Goal: Task Accomplishment & Management: Use online tool/utility

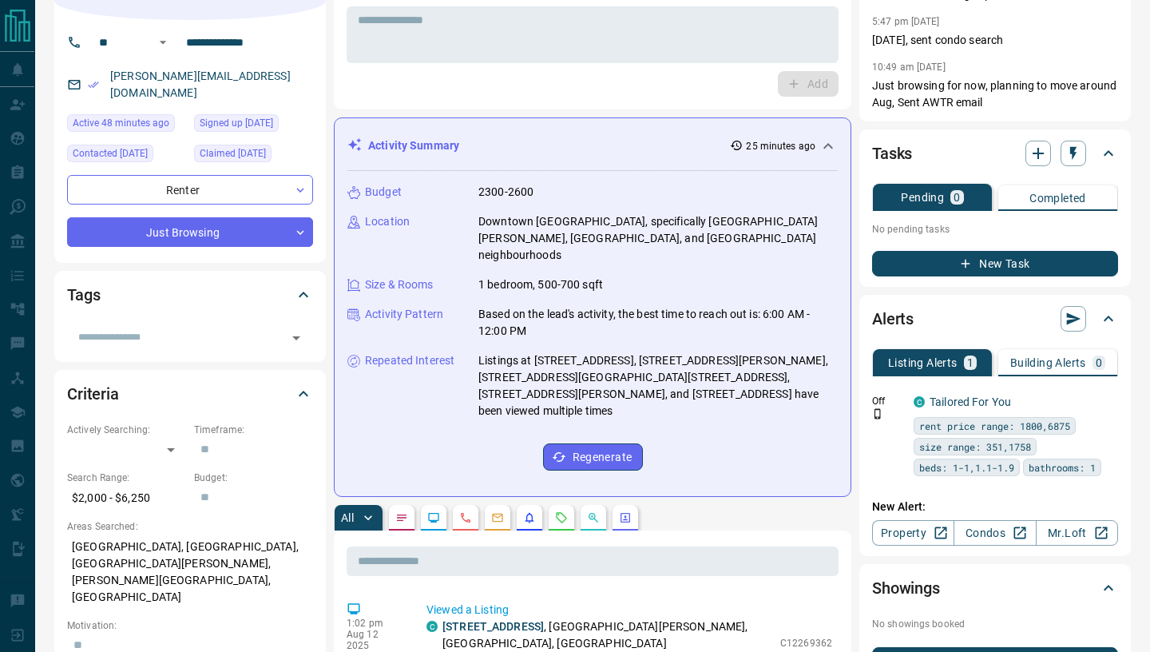
scroll to position [128, 0]
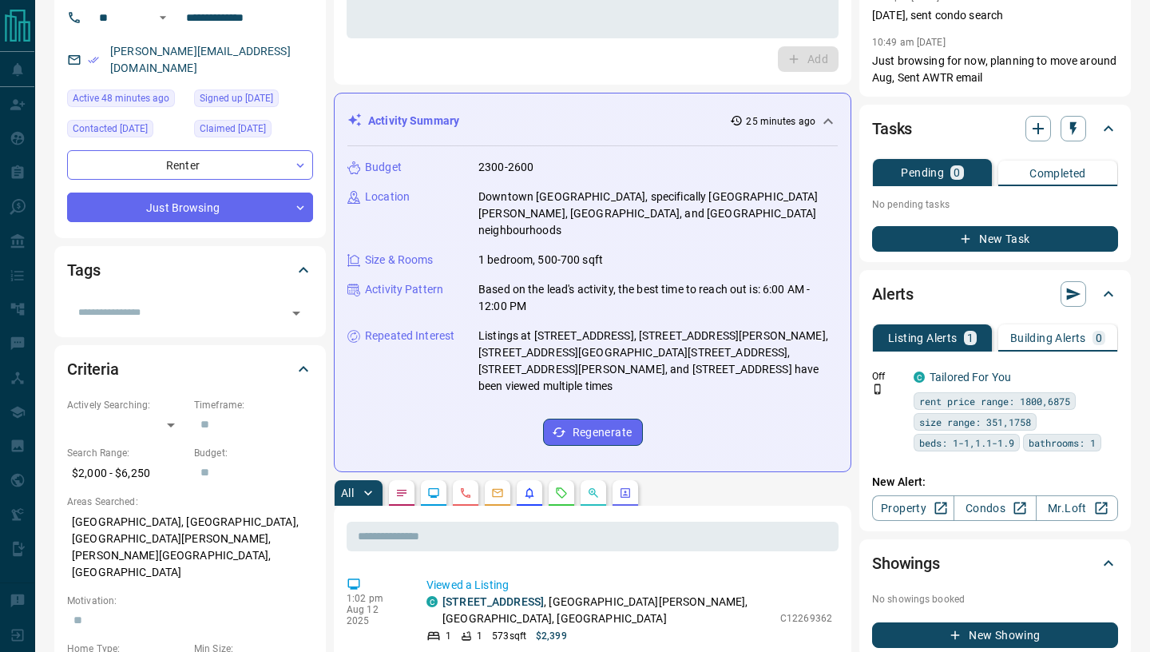
click at [485, 480] on div "All" at bounding box center [592, 493] width 517 height 26
click at [504, 480] on button "button" at bounding box center [498, 493] width 26 height 26
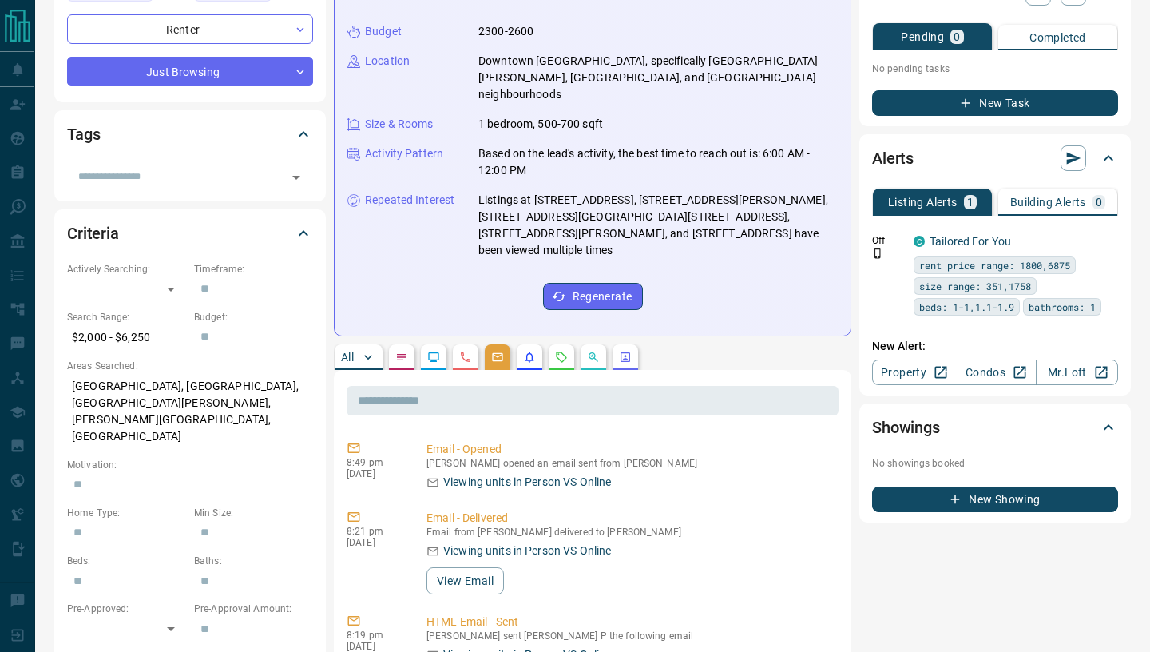
scroll to position [272, 0]
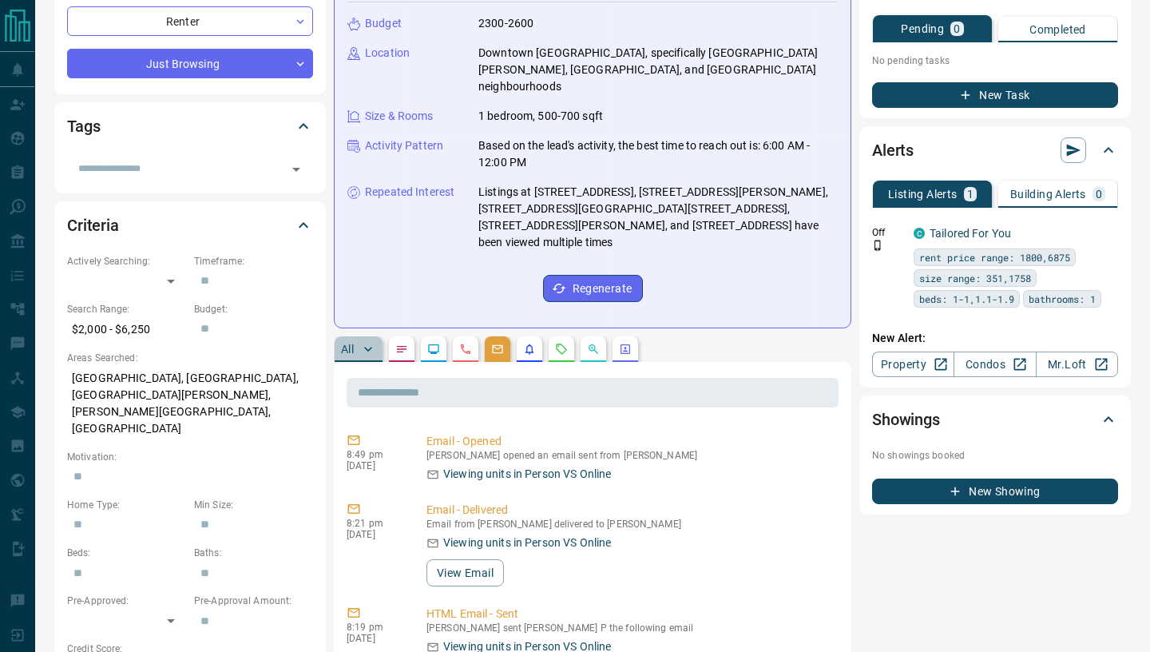
click at [350, 343] on p "All" at bounding box center [347, 348] width 13 height 11
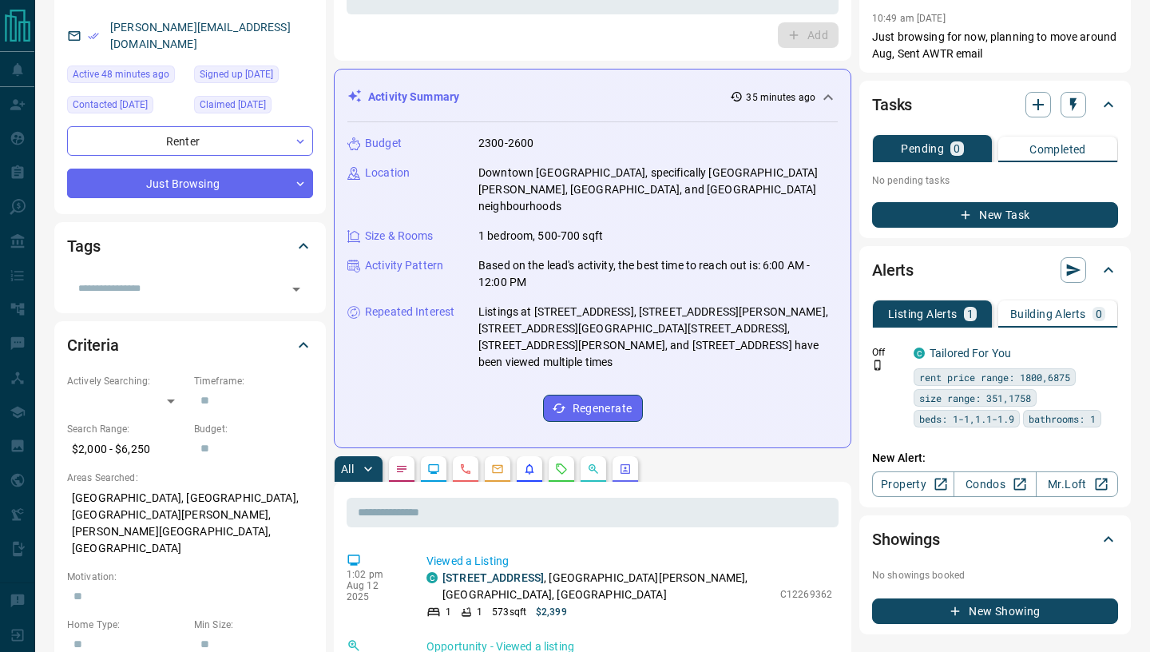
scroll to position [182, 0]
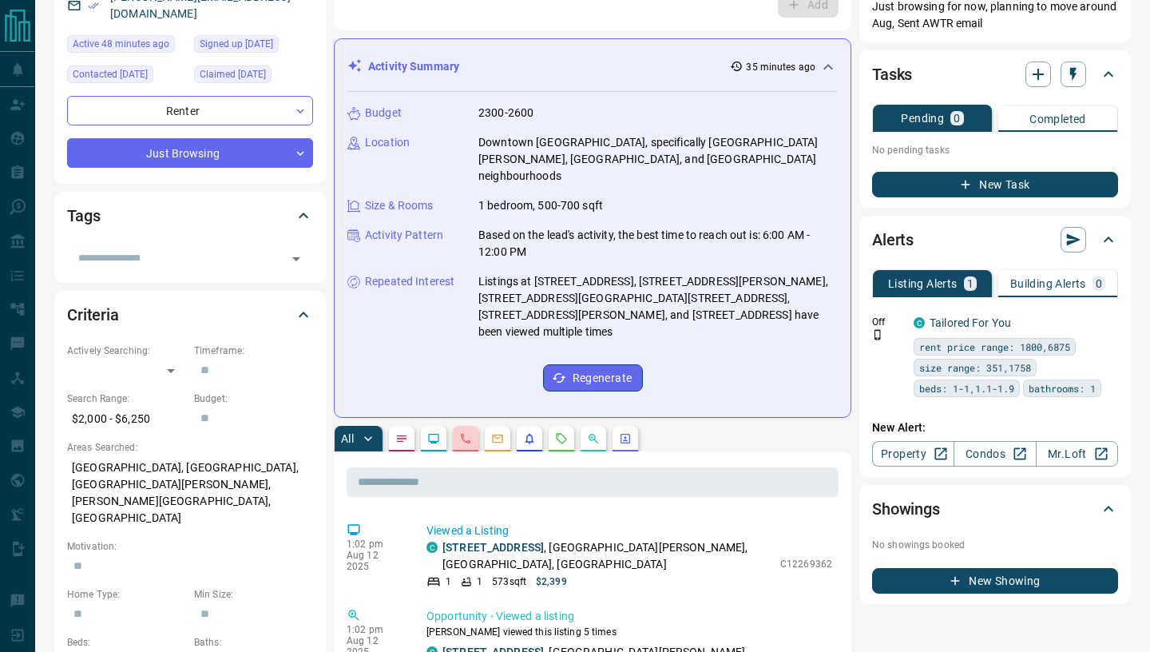
click at [472, 432] on icon "Calls" at bounding box center [465, 438] width 13 height 13
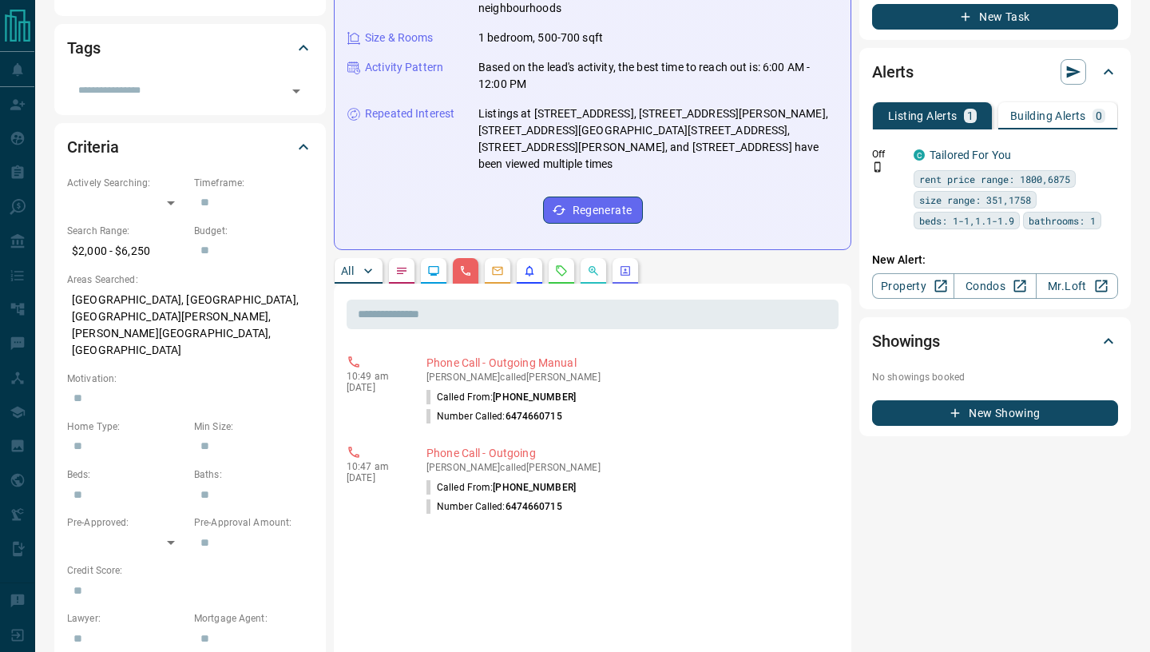
scroll to position [333, 0]
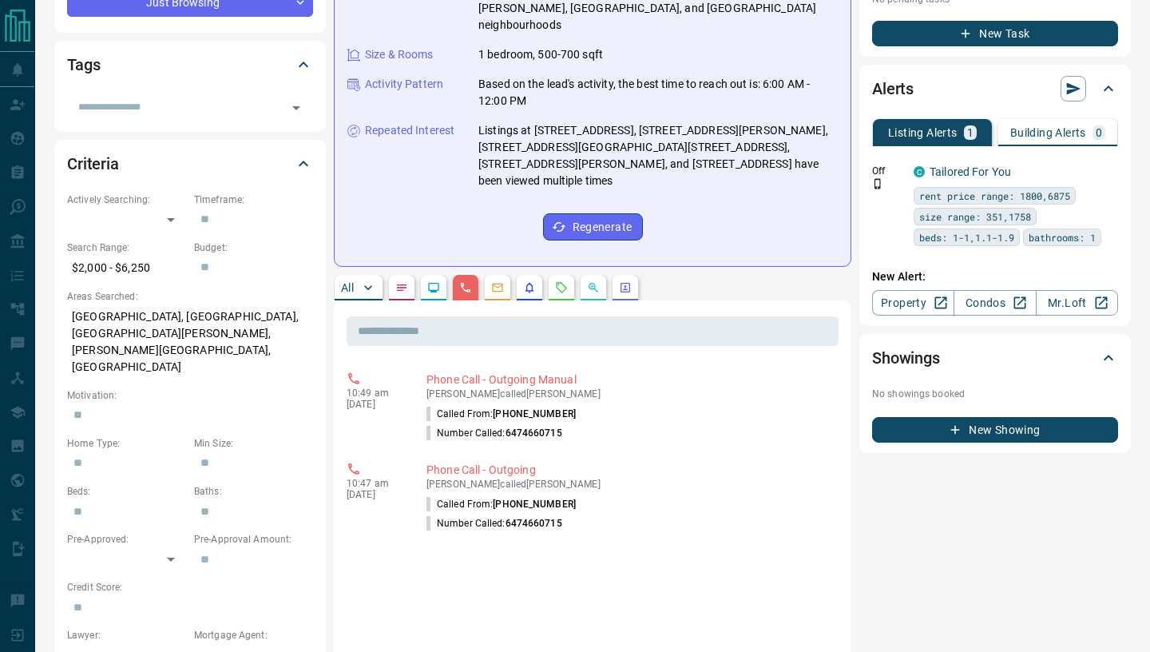
click at [355, 275] on button "All" at bounding box center [359, 288] width 48 height 26
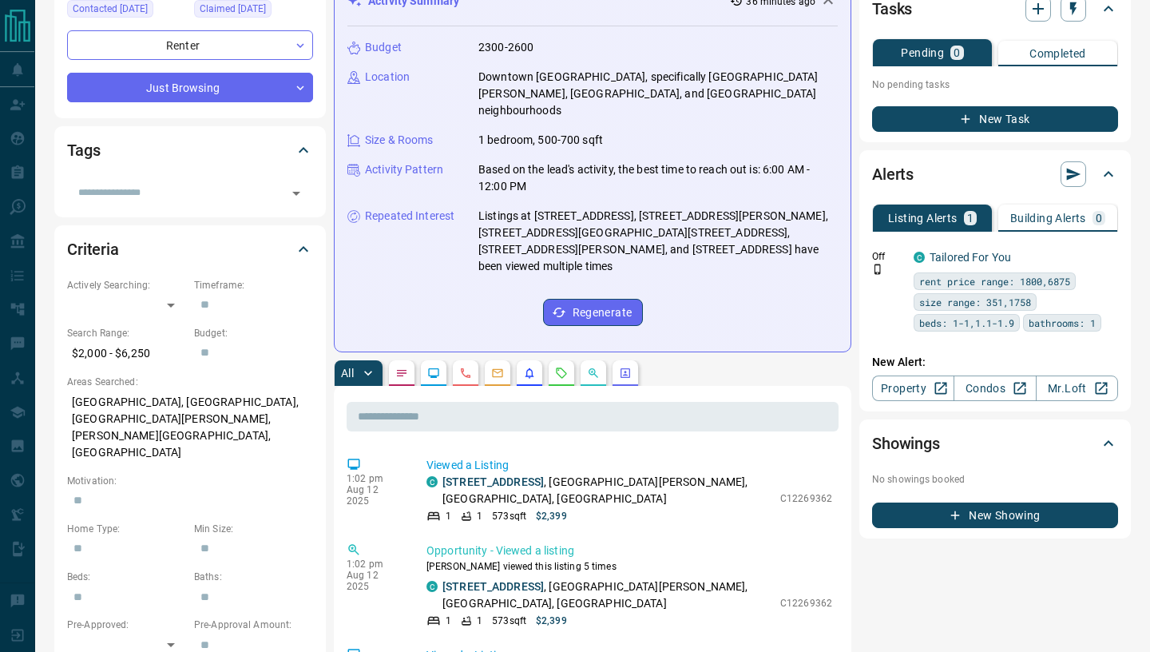
scroll to position [258, 0]
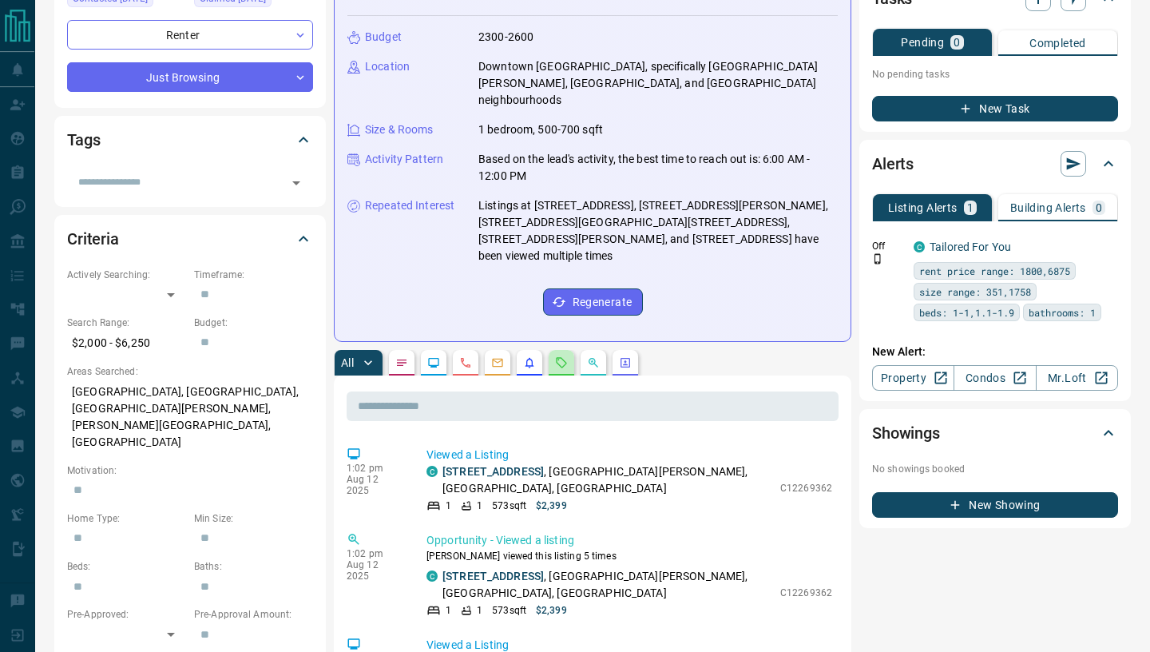
click at [563, 350] on button "button" at bounding box center [562, 363] width 26 height 26
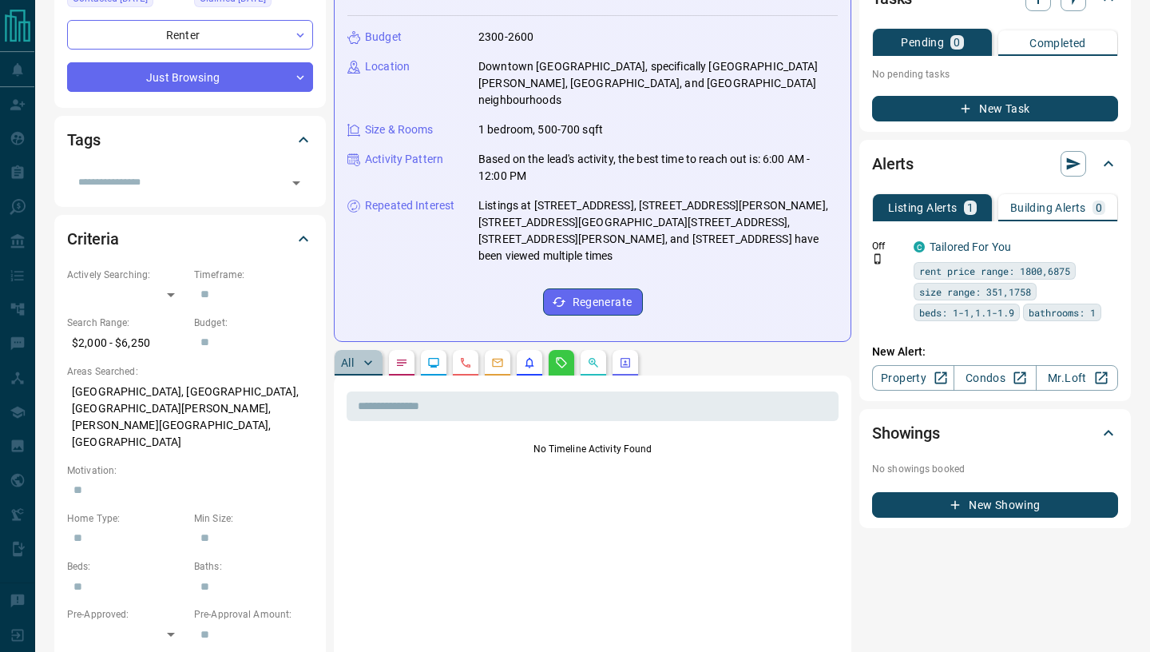
click at [349, 357] on p "All" at bounding box center [347, 362] width 13 height 11
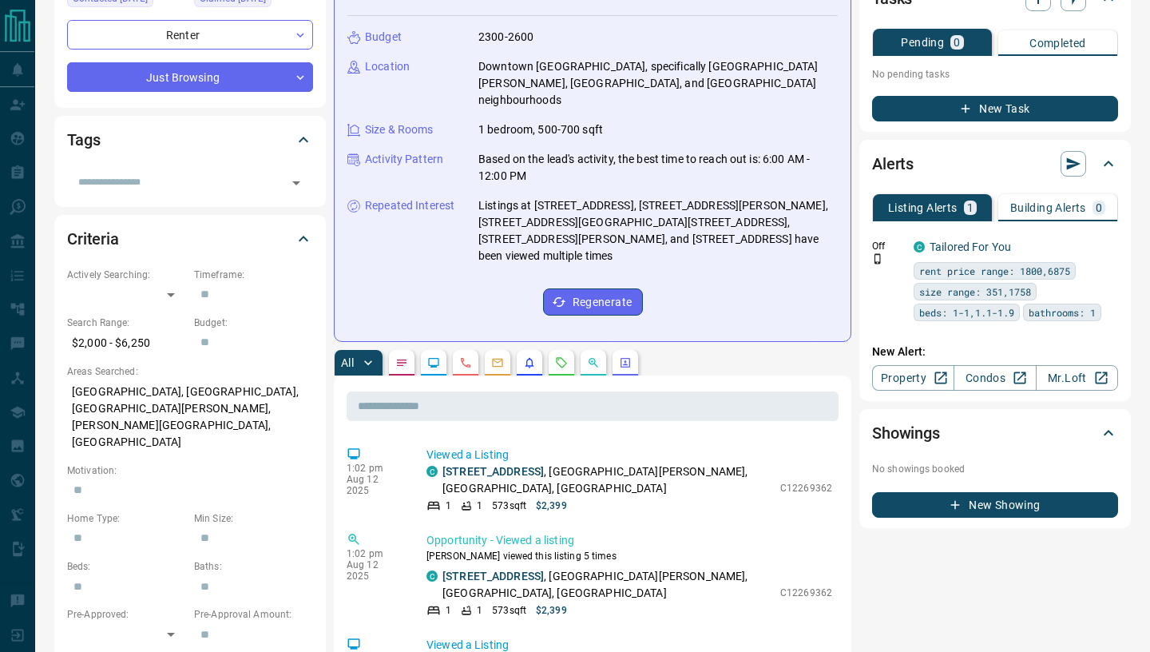
scroll to position [0, 0]
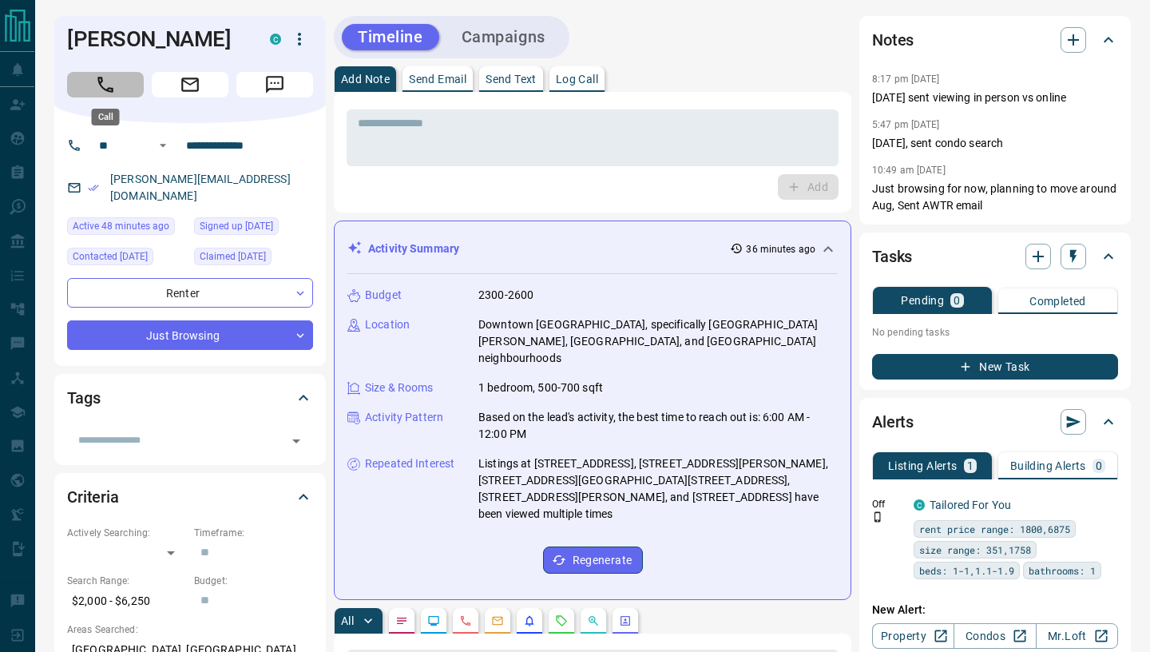
click at [105, 88] on icon "Call" at bounding box center [105, 84] width 21 height 21
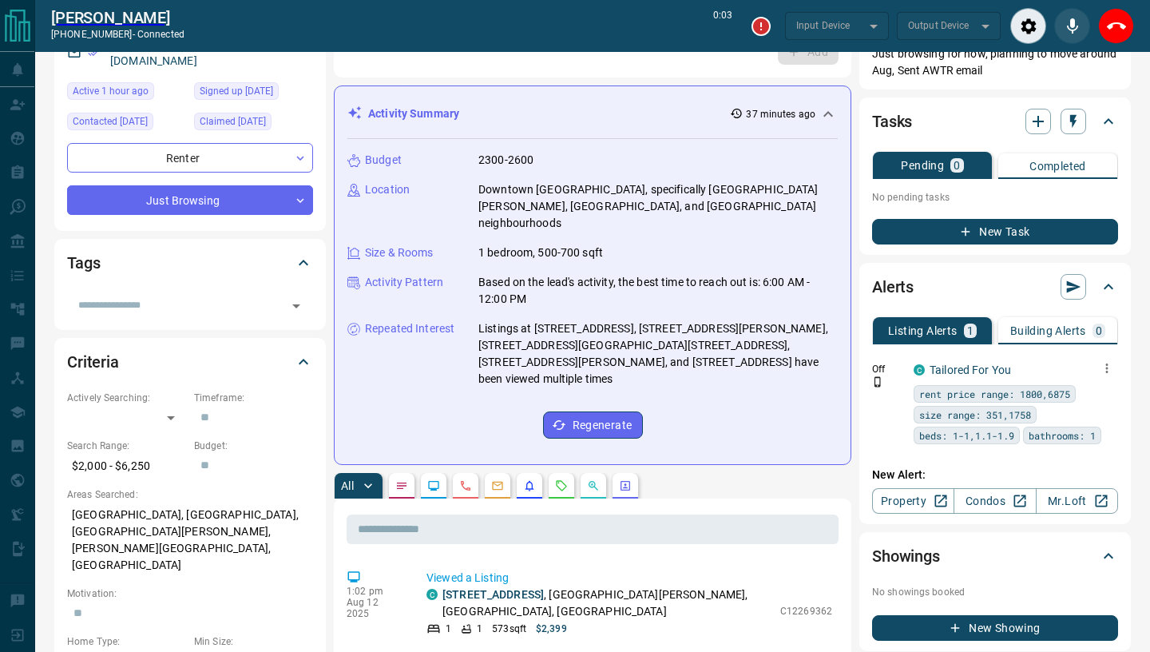
scroll to position [189, 0]
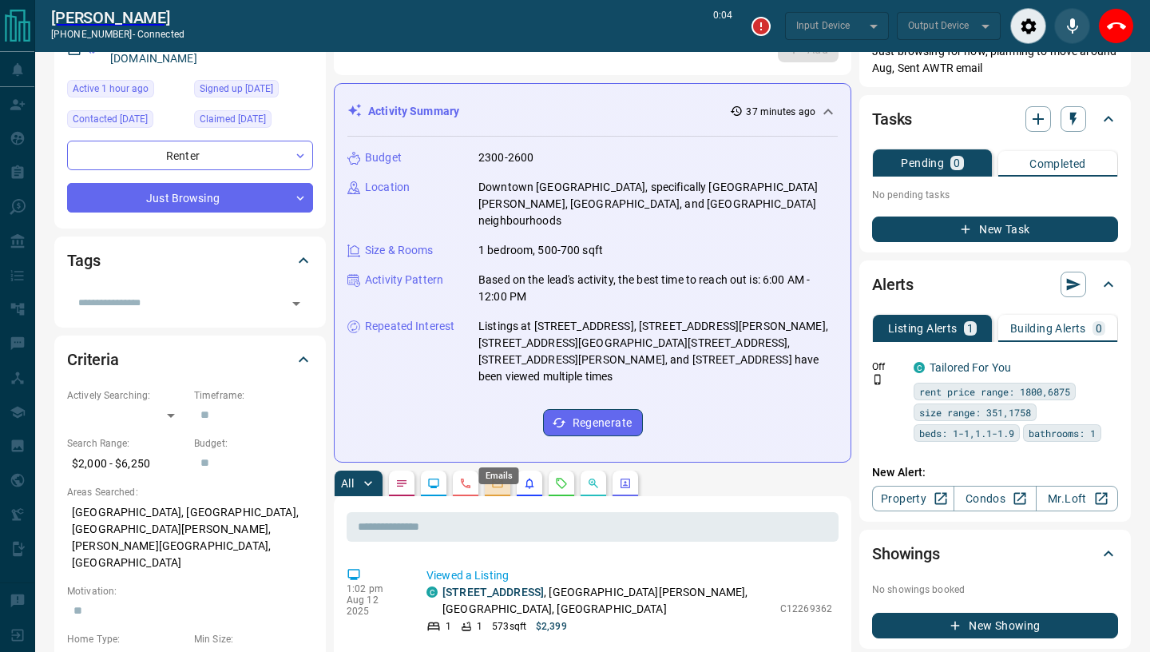
click at [501, 477] on icon "Emails" at bounding box center [497, 483] width 13 height 13
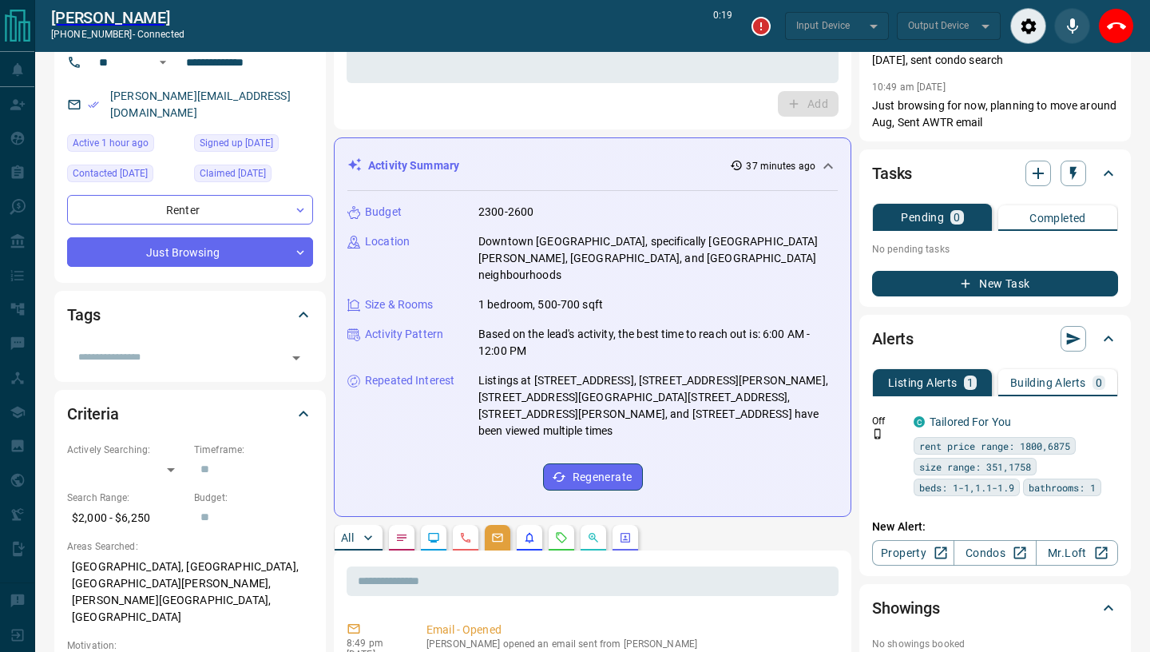
scroll to position [0, 0]
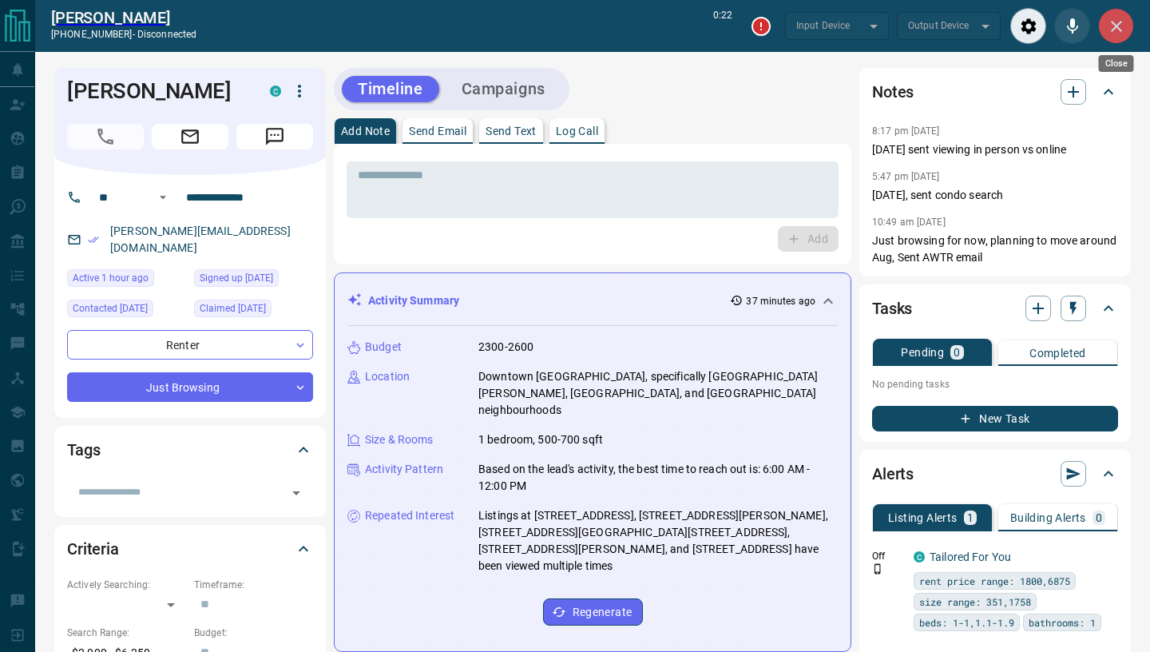
click at [1114, 29] on icon "Close" at bounding box center [1116, 26] width 11 height 11
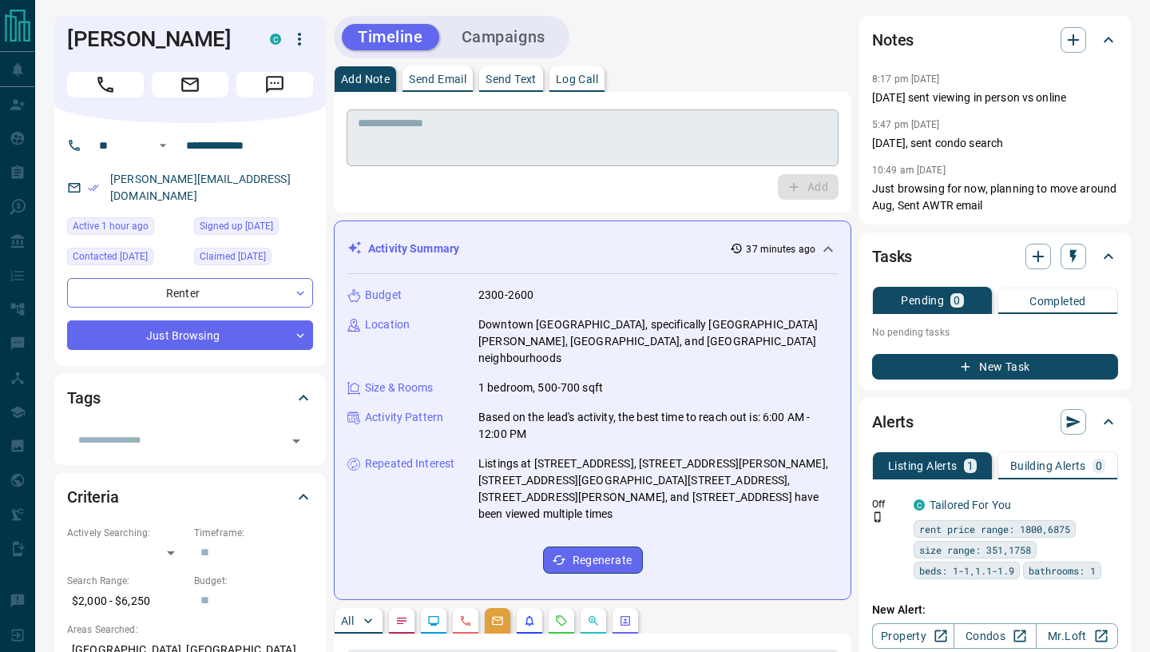
click at [517, 133] on textarea at bounding box center [593, 138] width 470 height 43
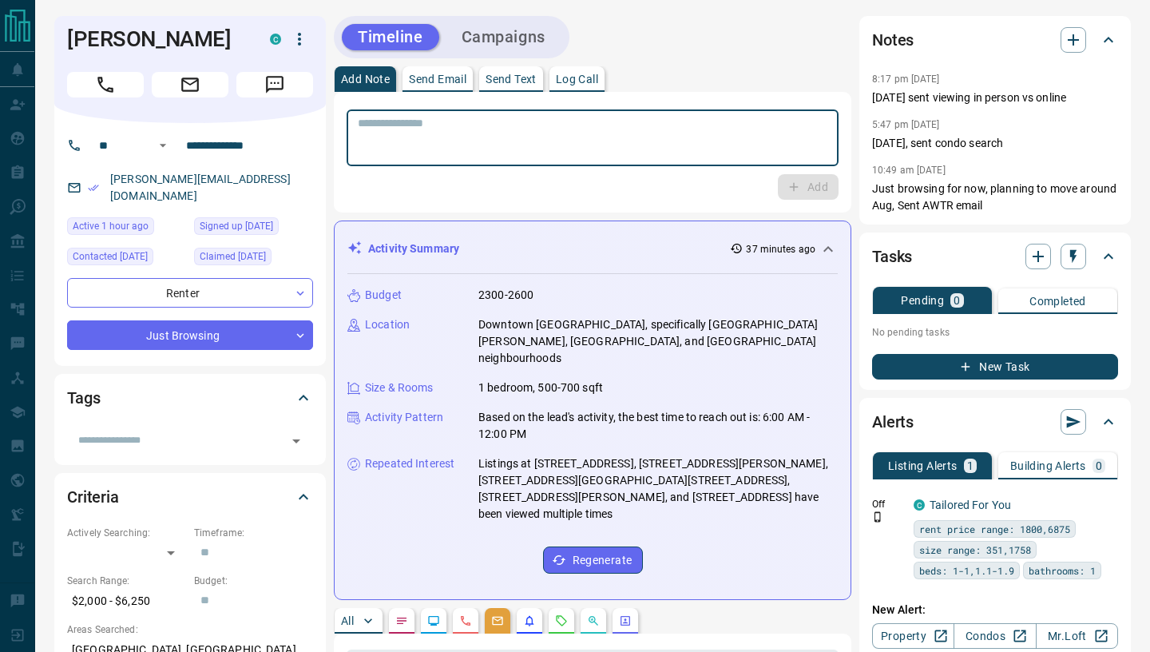
click at [517, 133] on textarea at bounding box center [593, 138] width 470 height 43
type textarea "**********"
click at [783, 191] on button "Add" at bounding box center [808, 187] width 61 height 26
